Goal: Navigation & Orientation: Find specific page/section

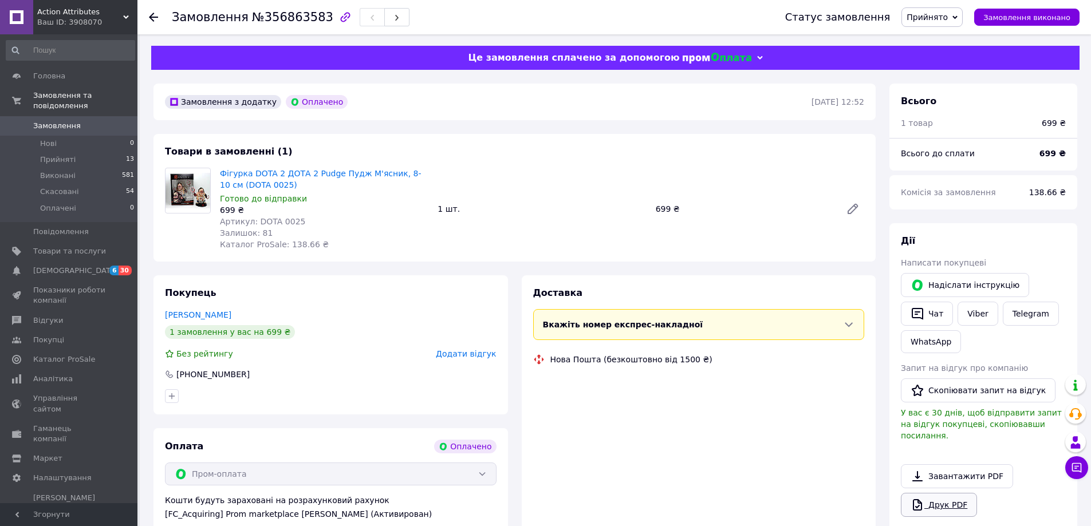
click at [955, 495] on div "Завантажити PDF   Друк PDF" at bounding box center [983, 490] width 165 height 53
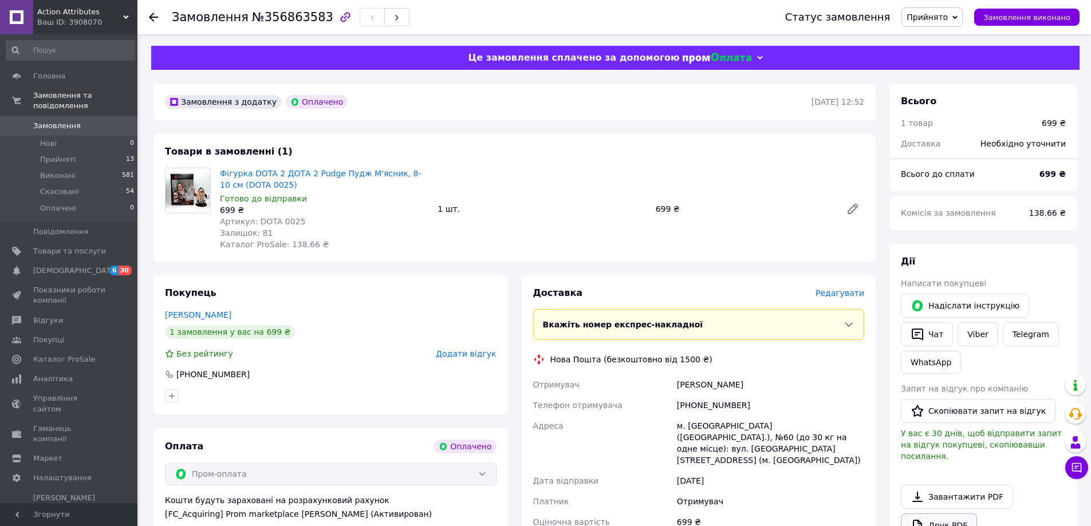
click at [951, 515] on link "Друк PDF" at bounding box center [939, 526] width 76 height 24
click at [153, 15] on icon at bounding box center [153, 17] width 9 height 9
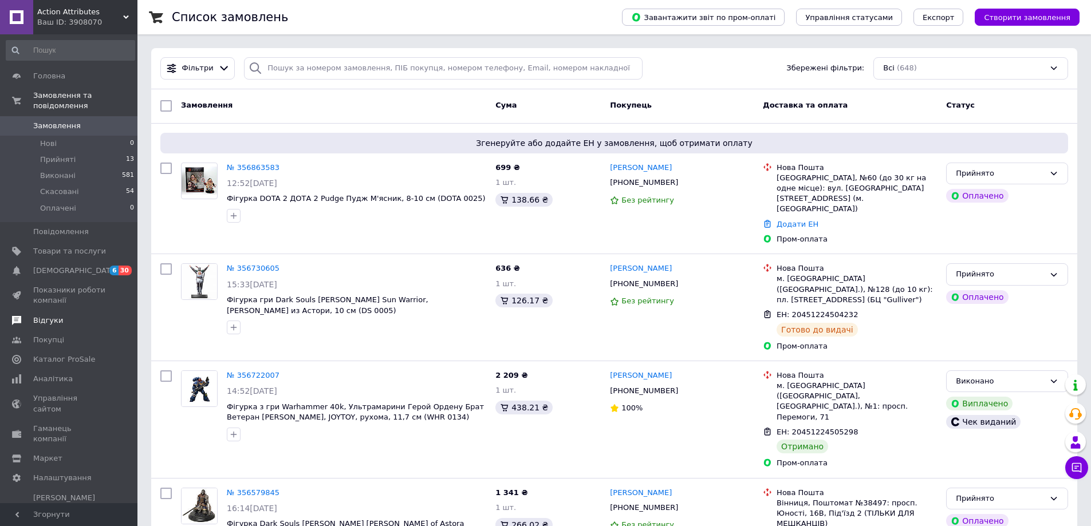
click at [53, 311] on link "Відгуки" at bounding box center [70, 320] width 141 height 19
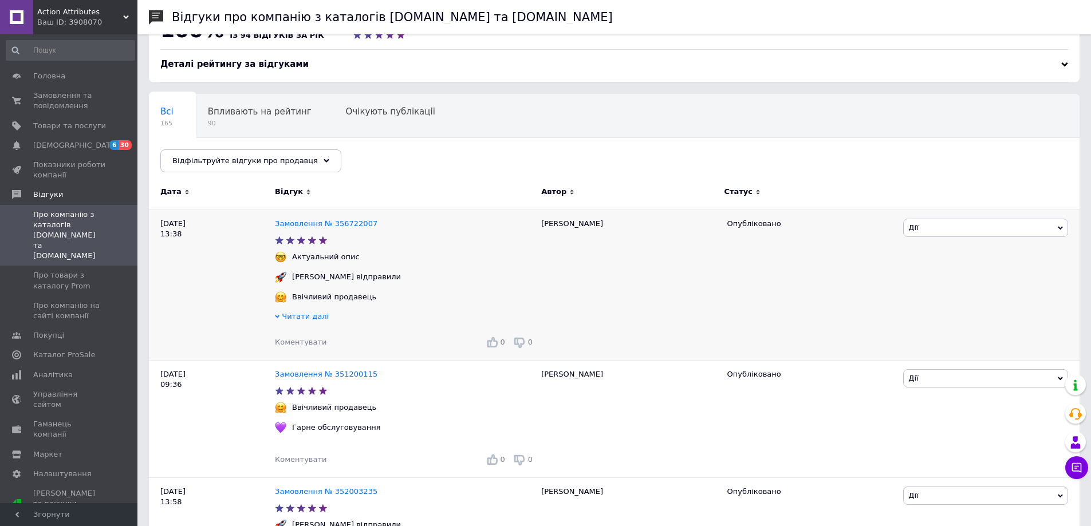
scroll to position [57, 0]
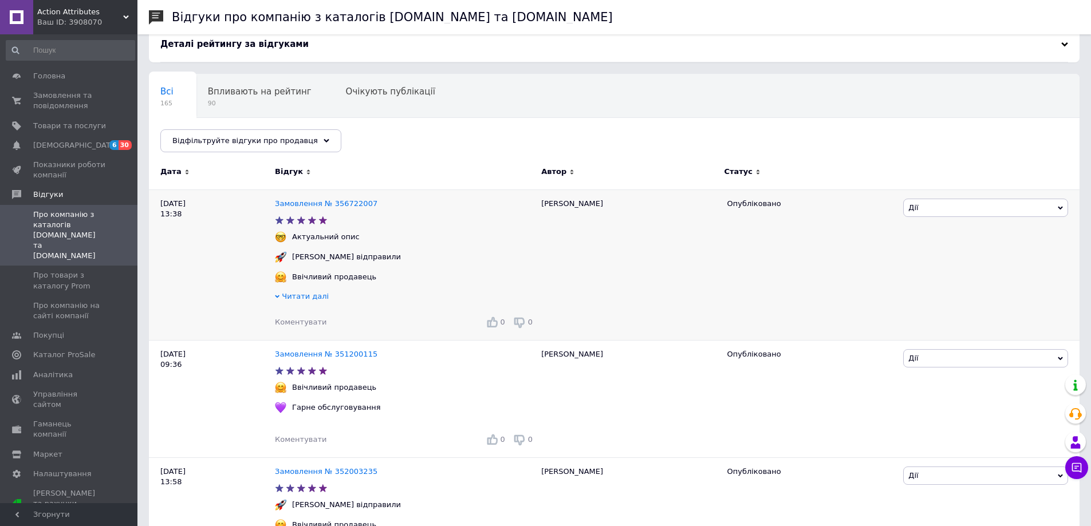
click at [278, 298] on icon at bounding box center [277, 296] width 5 height 5
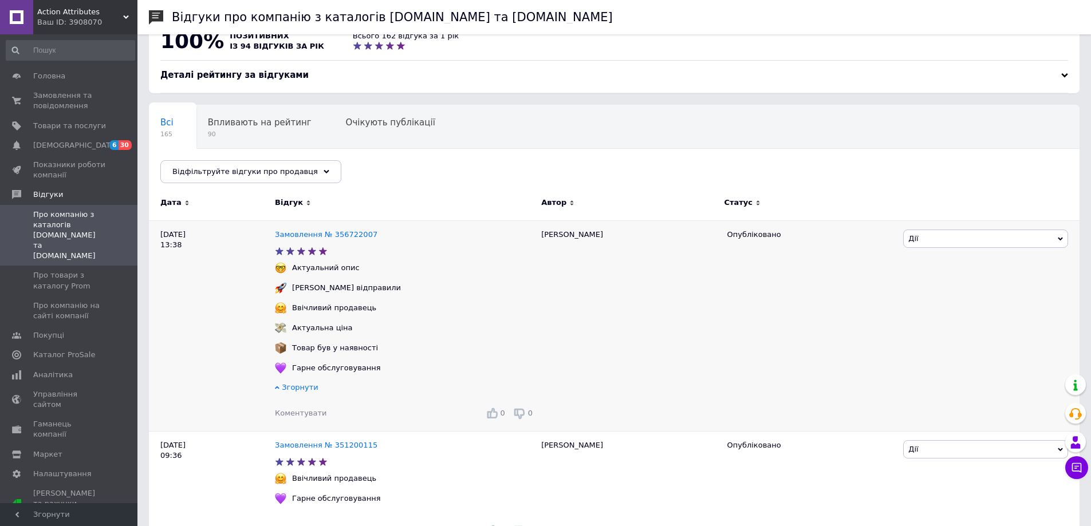
scroll to position [0, 0]
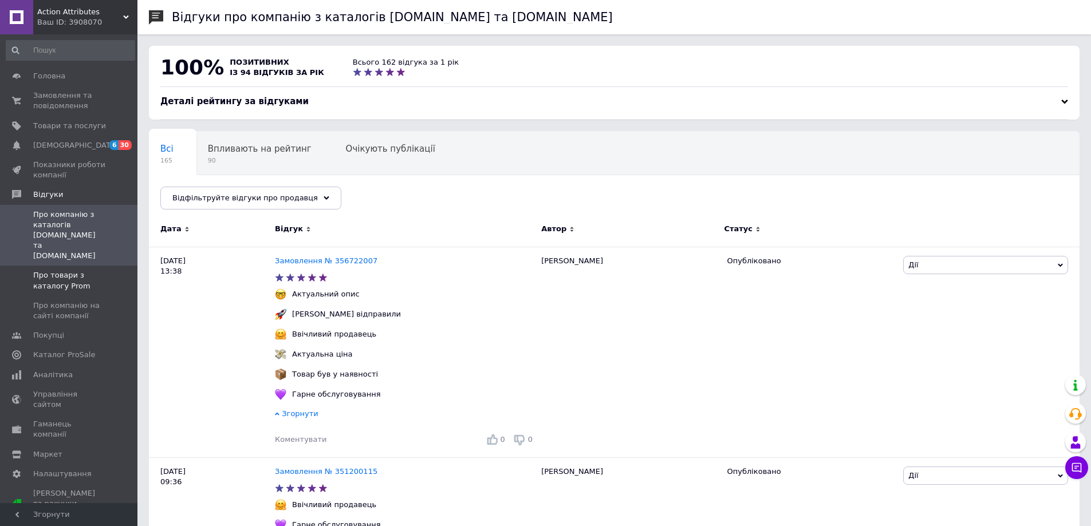
click at [61, 270] on span "Про товари з каталогу Prom" at bounding box center [69, 280] width 73 height 21
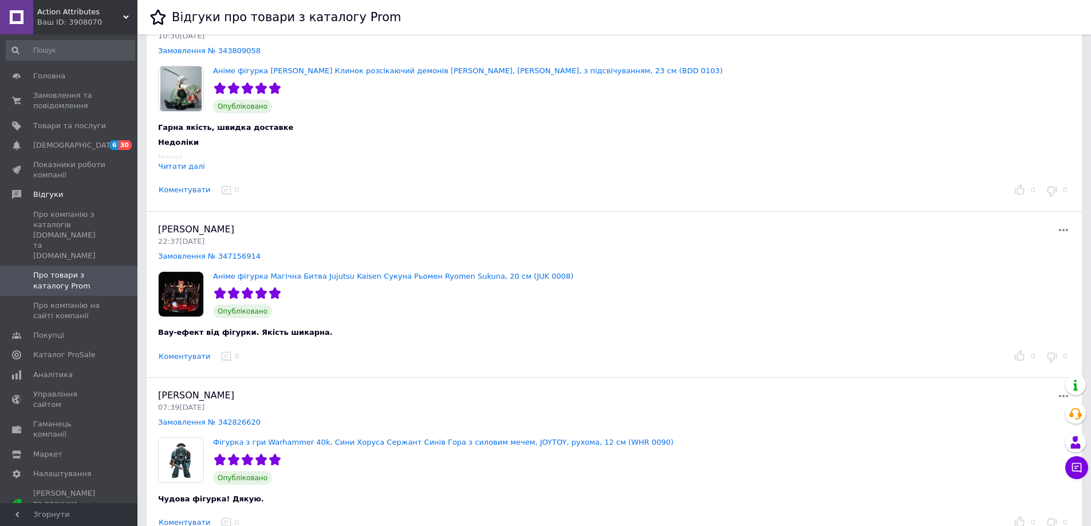
scroll to position [115, 0]
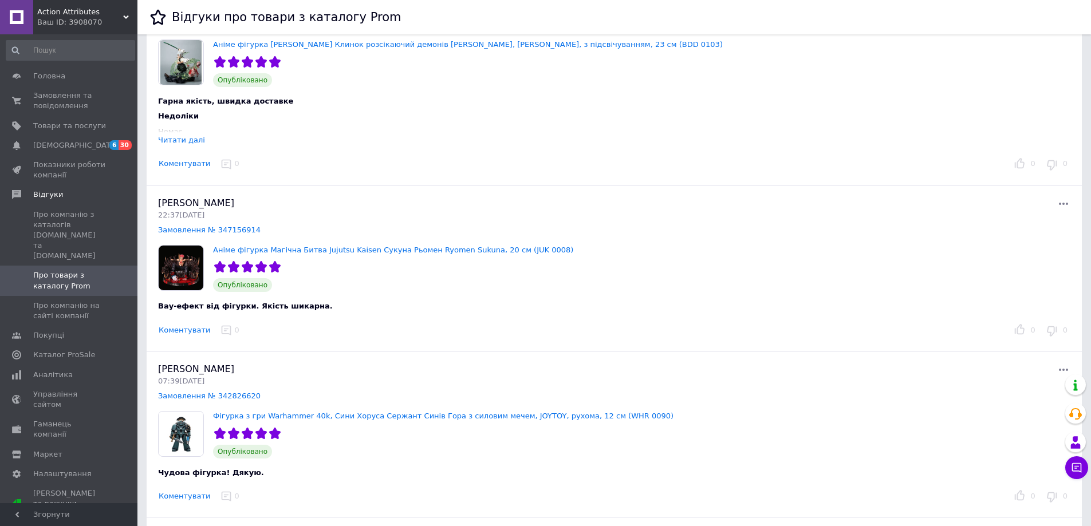
click at [175, 143] on div "Читати далі" at bounding box center [181, 140] width 47 height 9
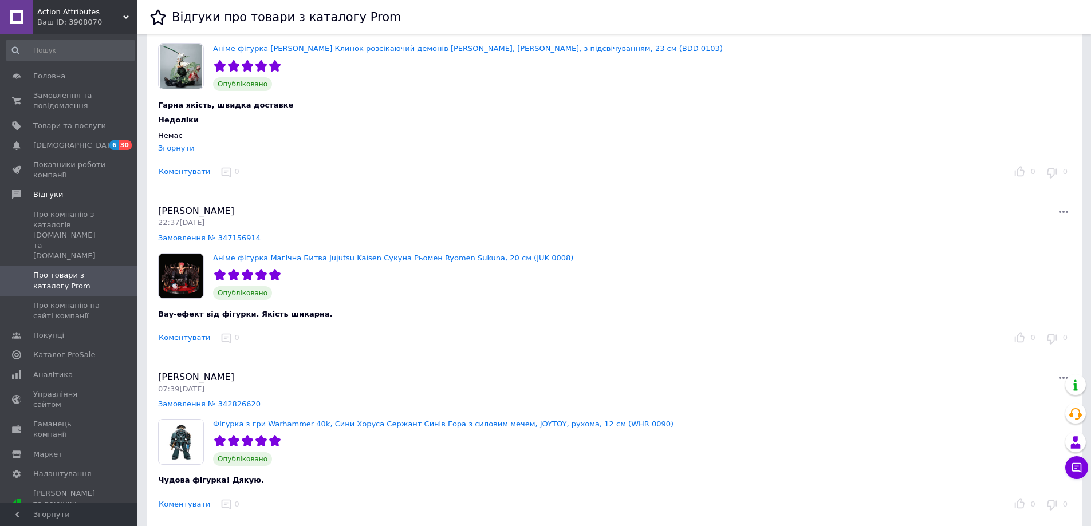
scroll to position [0, 0]
